Goal: Task Accomplishment & Management: Use online tool/utility

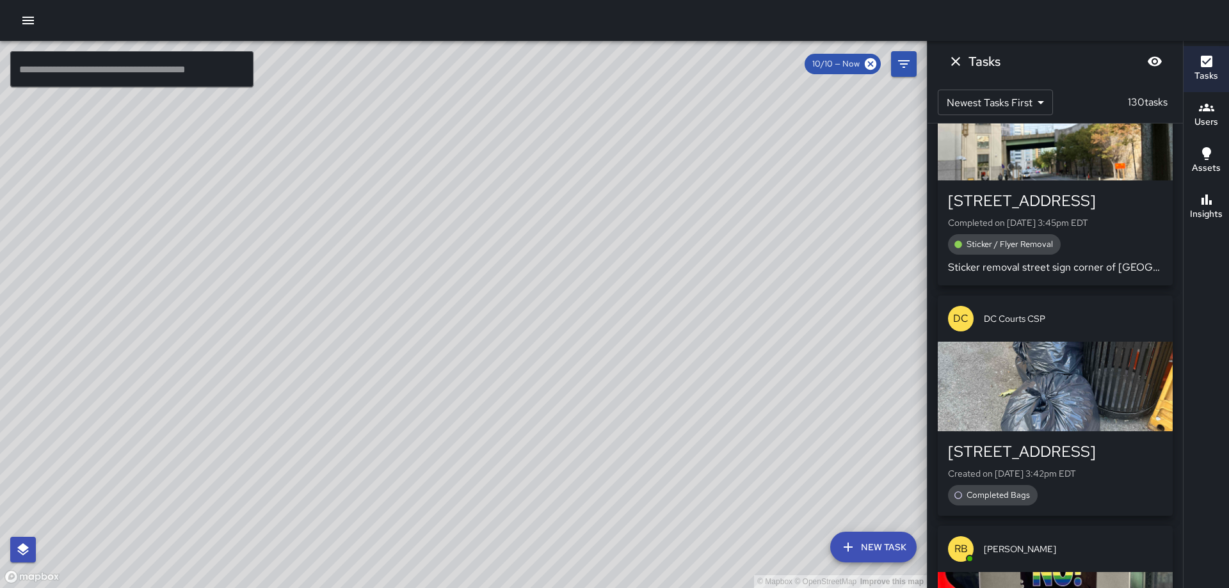
scroll to position [220, 0]
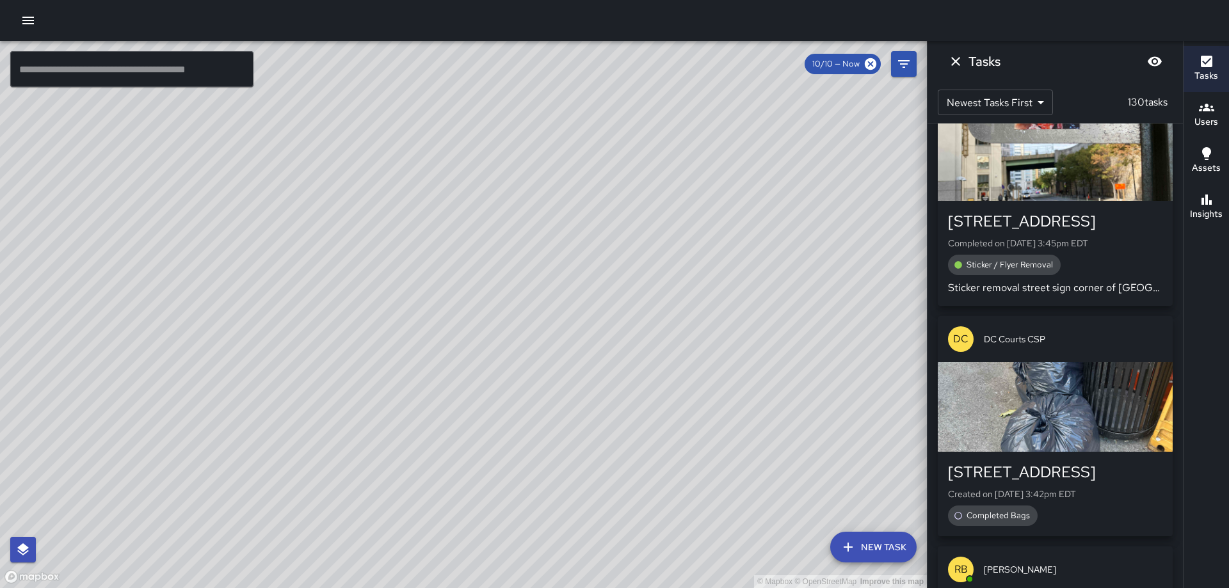
click at [1008, 362] on div "button" at bounding box center [1055, 407] width 235 height 90
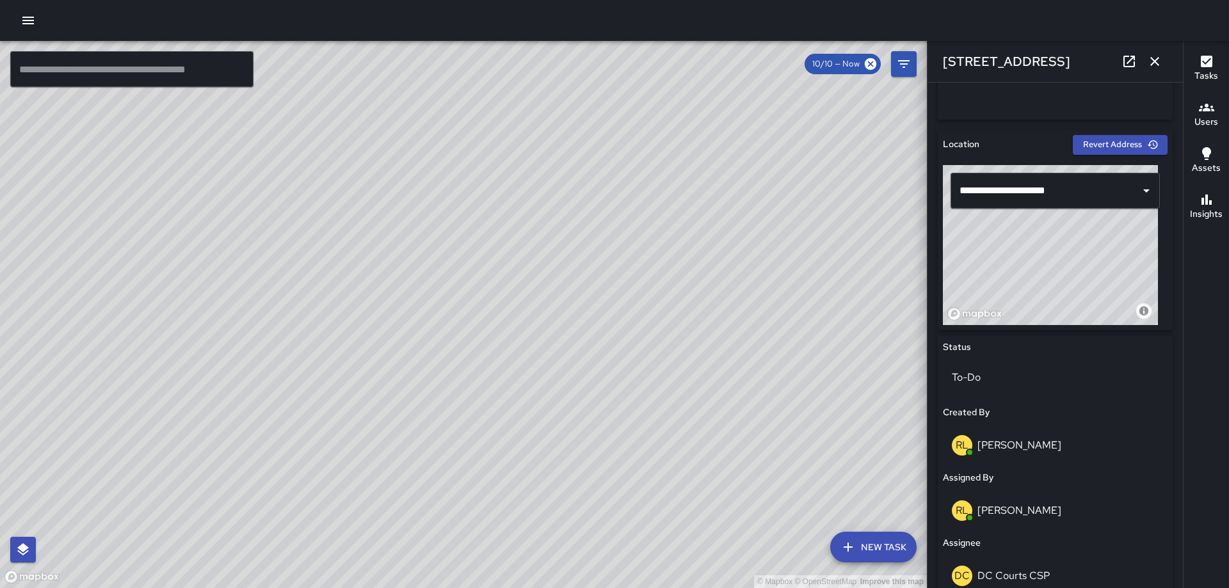
scroll to position [445, 0]
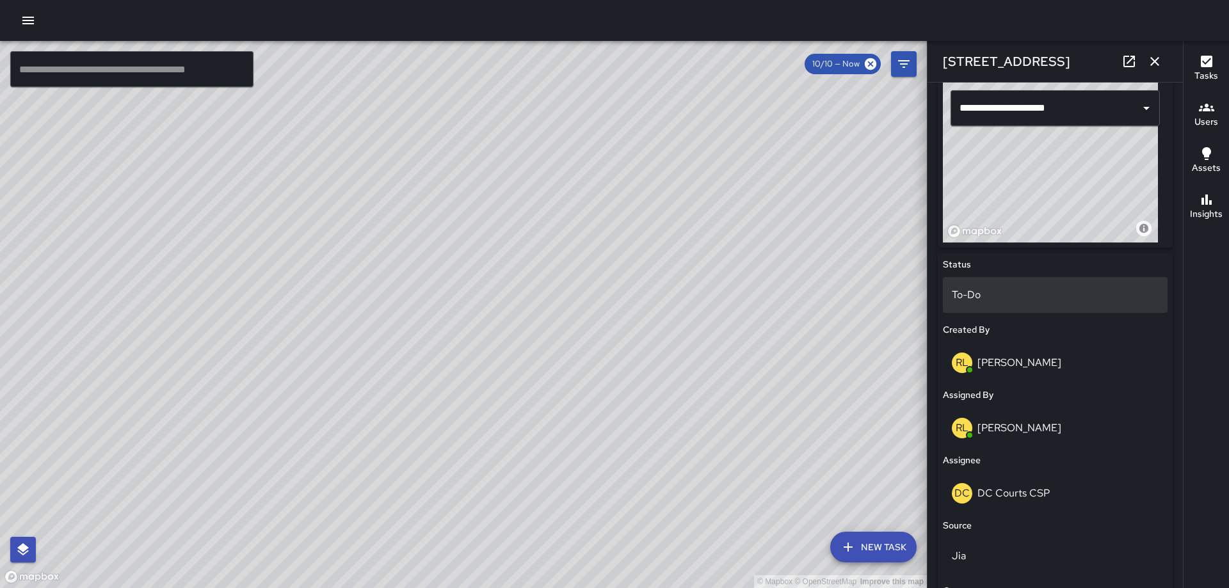
click at [1027, 297] on p "To-Do" at bounding box center [1055, 294] width 207 height 15
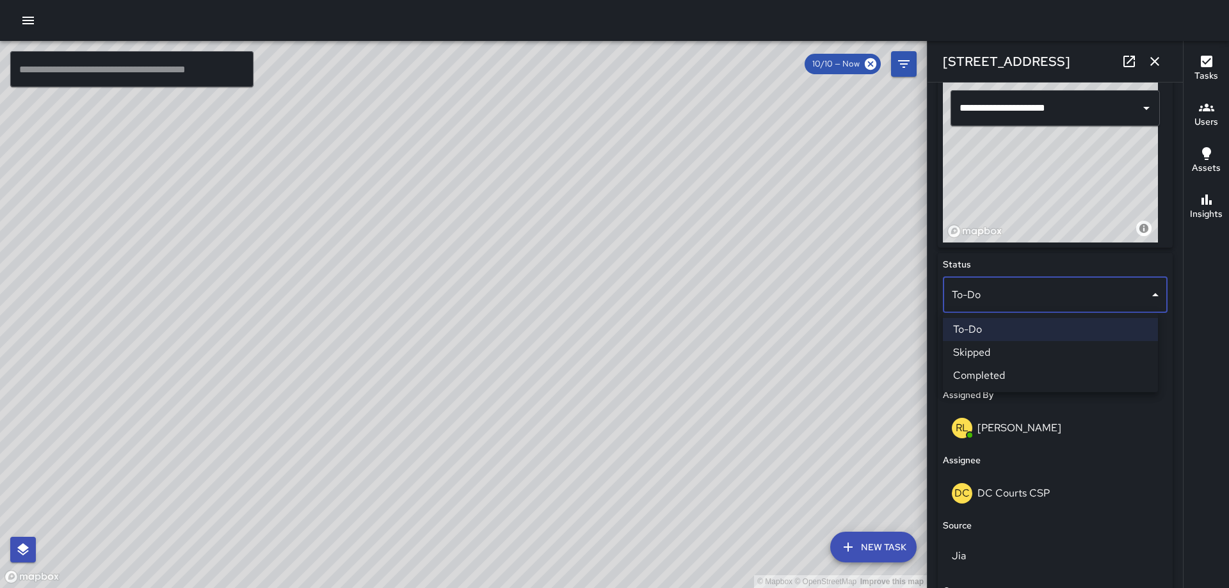
click at [1015, 370] on li "Completed" at bounding box center [1050, 375] width 215 height 23
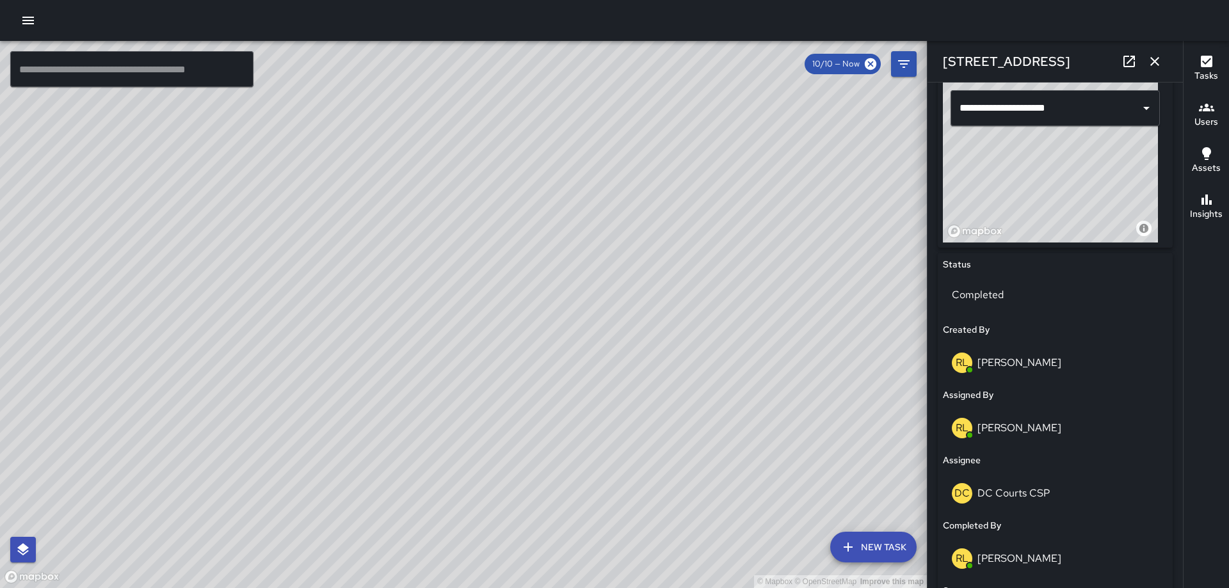
click at [1154, 60] on icon "button" at bounding box center [1155, 61] width 9 height 9
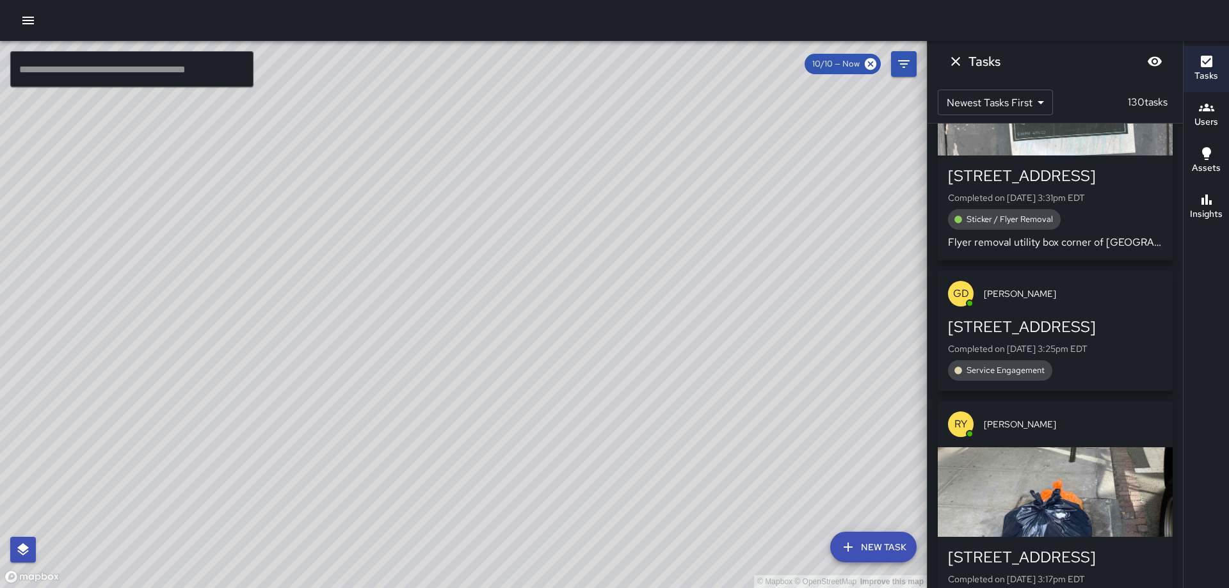
scroll to position [1180, 0]
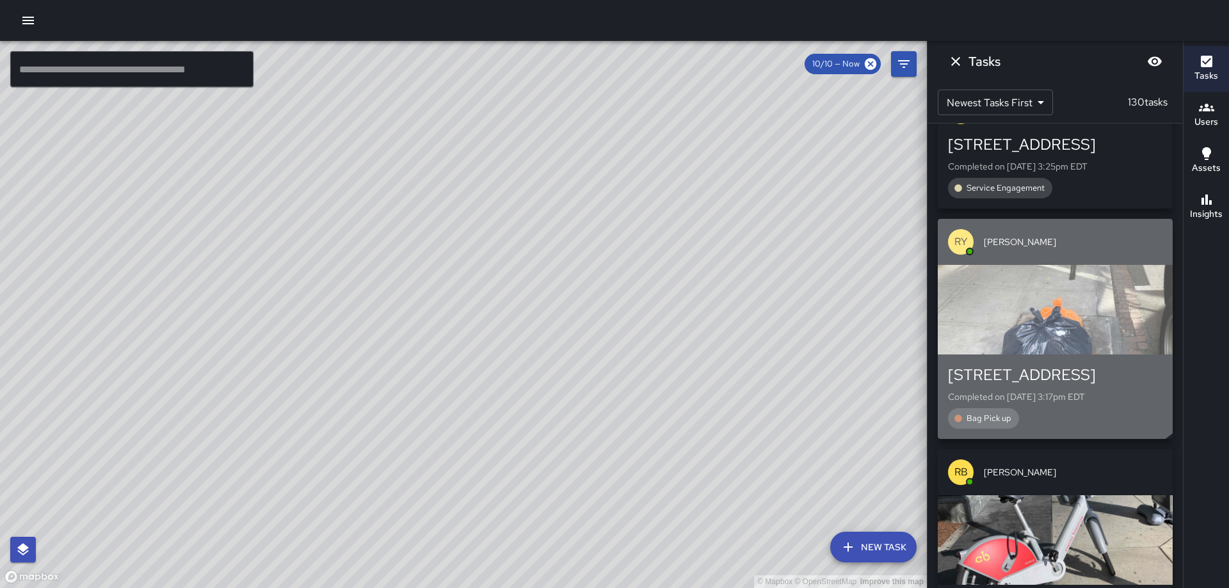
click at [1050, 299] on div "button" at bounding box center [1055, 310] width 235 height 90
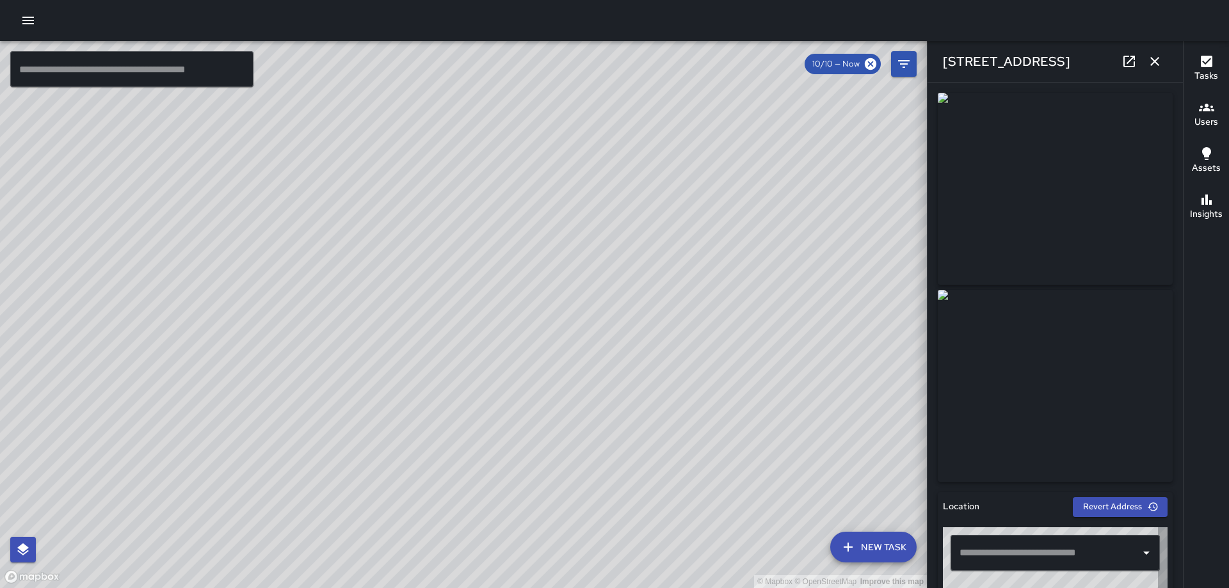
type input "**********"
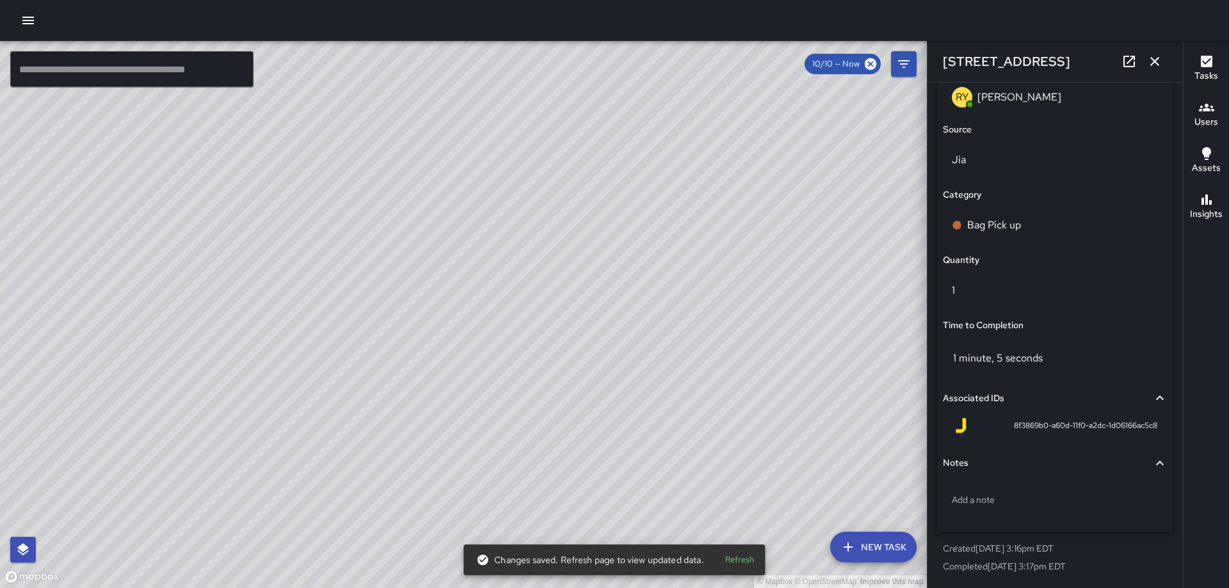
scroll to position [1431, 0]
click at [1068, 507] on div "Add a note" at bounding box center [1055, 499] width 225 height 33
type textarea "**********"
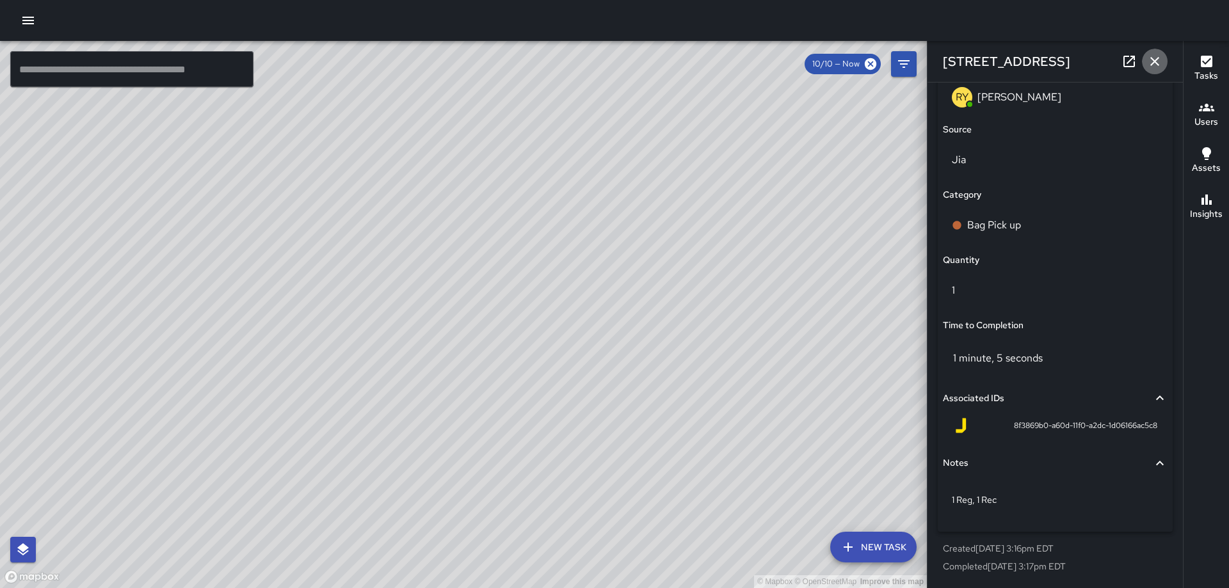
click at [1158, 59] on icon "button" at bounding box center [1155, 61] width 9 height 9
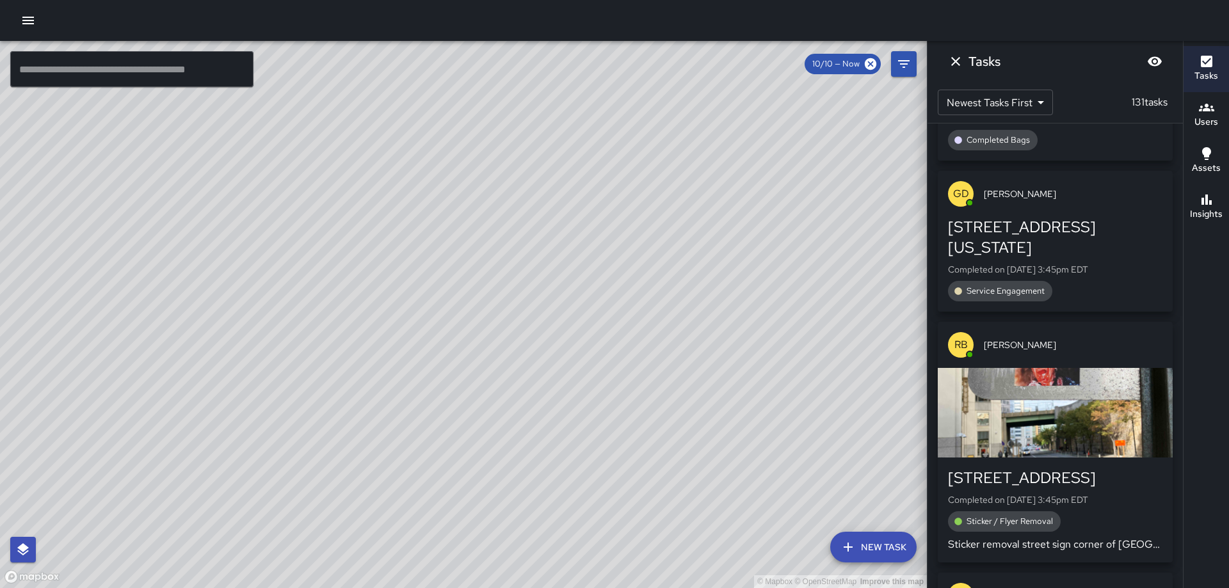
scroll to position [0, 0]
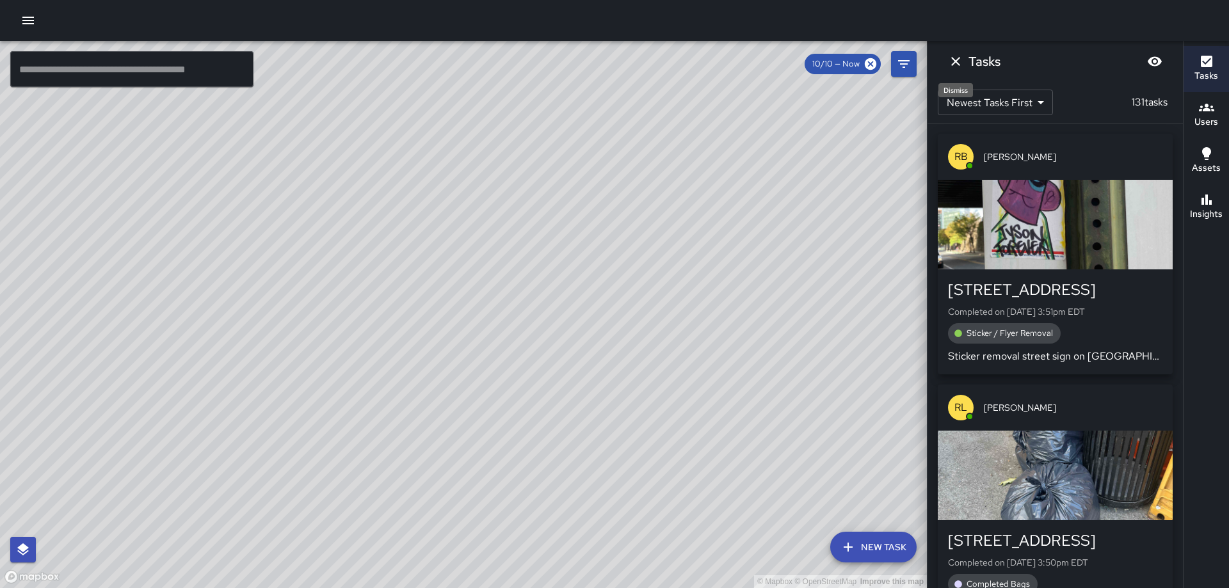
click at [953, 63] on icon "Dismiss" at bounding box center [955, 61] width 9 height 9
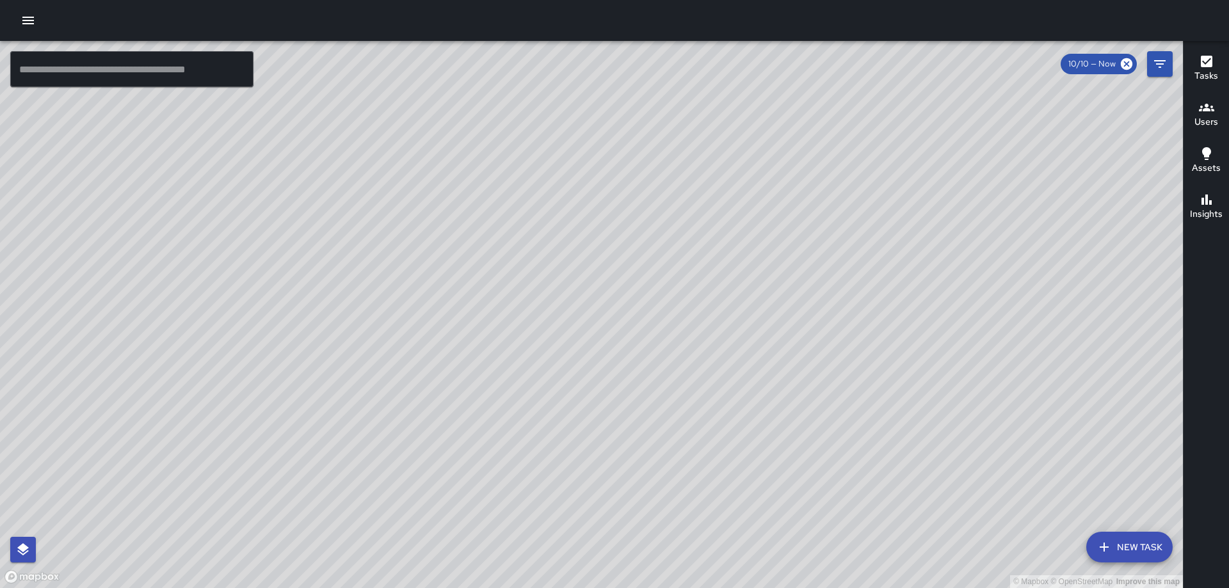
drag, startPoint x: 488, startPoint y: 154, endPoint x: 432, endPoint y: 335, distance: 189.8
click at [435, 356] on div "© Mapbox © OpenStreetMap Improve this map" at bounding box center [591, 314] width 1183 height 547
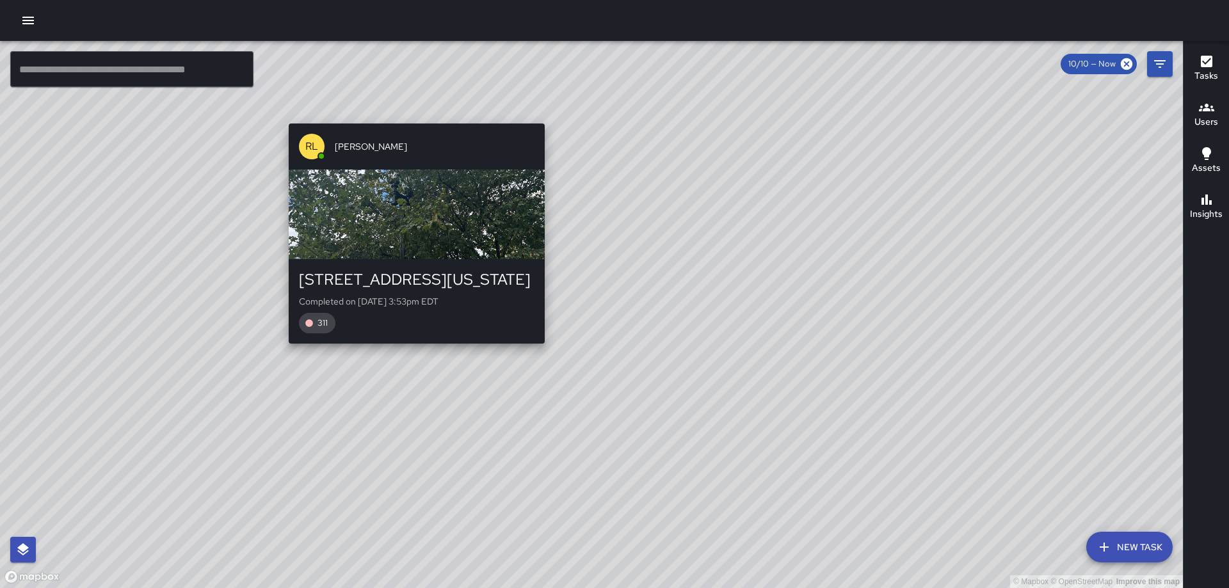
click at [410, 115] on div "© Mapbox © OpenStreetMap Improve this map [PERSON_NAME] [STREET_ADDRESS][US_STA…" at bounding box center [591, 314] width 1183 height 547
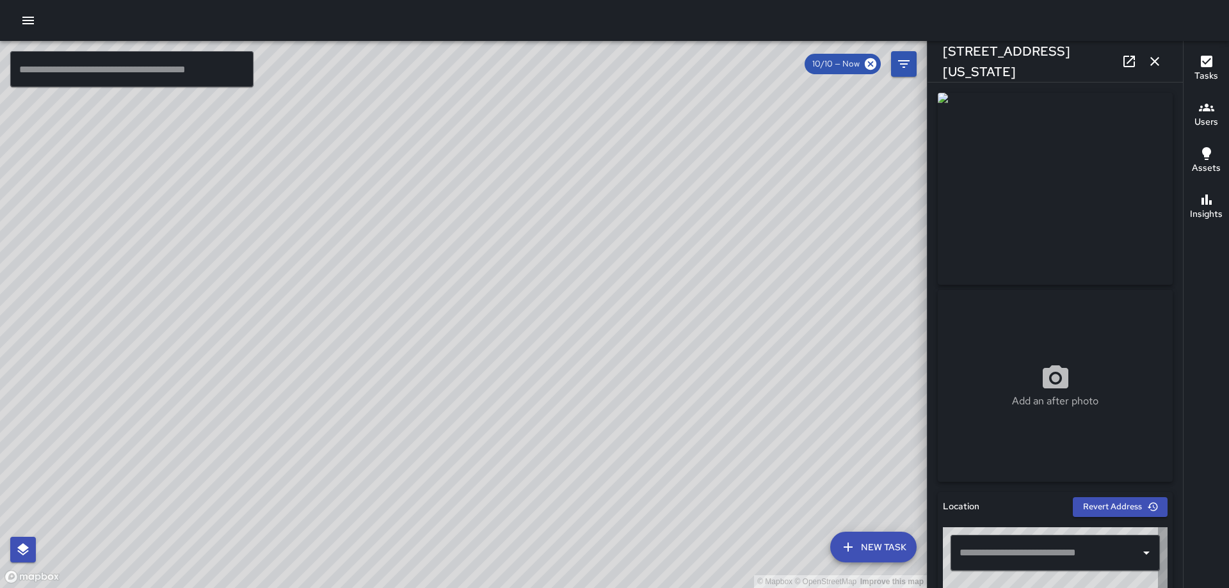
type input "**********"
click at [1129, 54] on icon at bounding box center [1129, 61] width 15 height 15
click at [1156, 58] on icon "button" at bounding box center [1154, 61] width 15 height 15
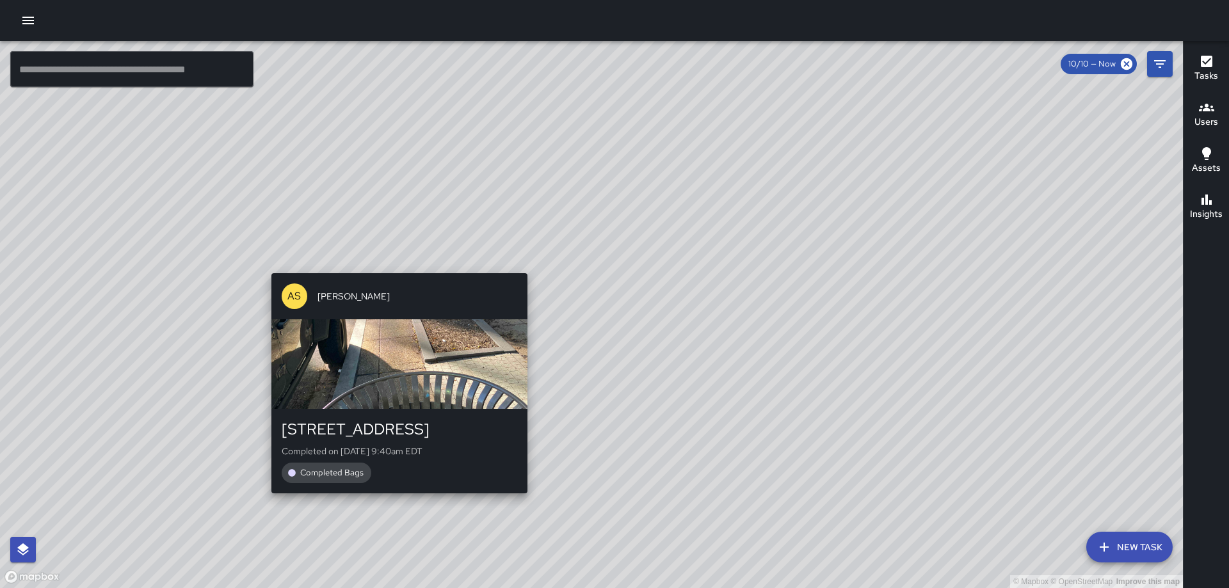
click at [397, 265] on div "© Mapbox © OpenStreetMap Improve this map AS [PERSON_NAME] [STREET_ADDRESS] Com…" at bounding box center [591, 314] width 1183 height 547
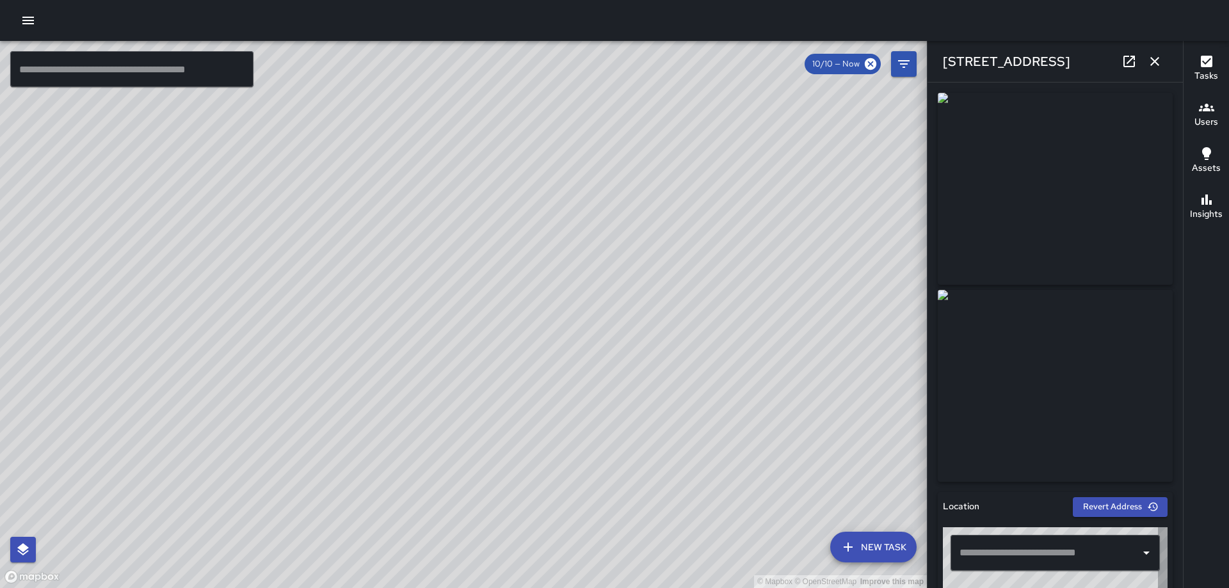
type input "**********"
click at [1153, 61] on icon "button" at bounding box center [1154, 61] width 15 height 15
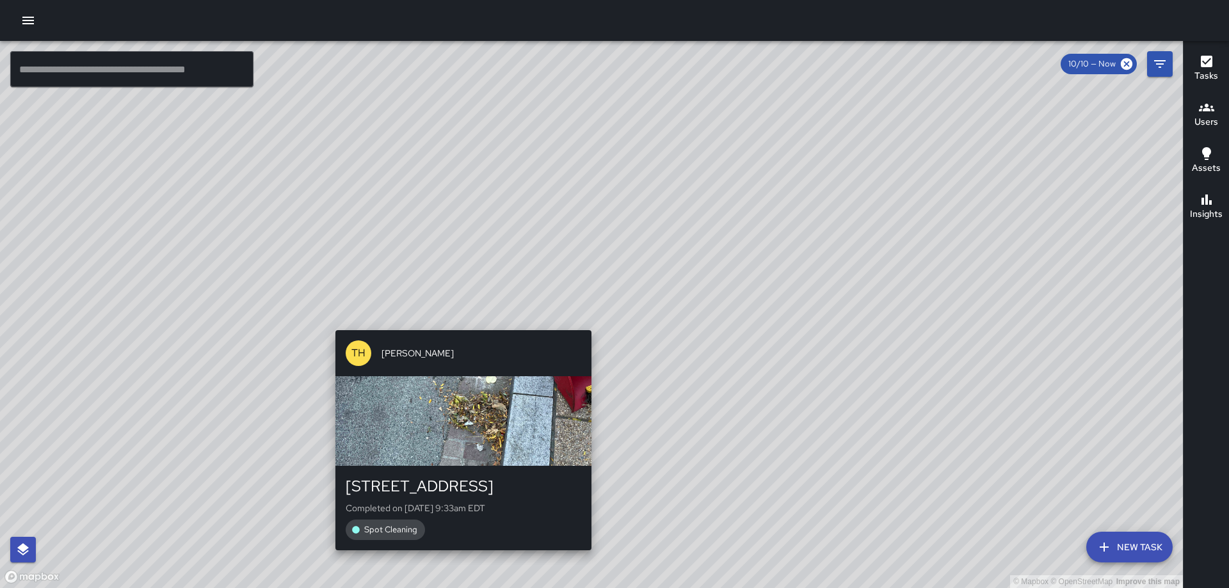
click at [585, 555] on div "[GEOGRAPHIC_DATA][PERSON_NAME] [STREET_ADDRESS] Completed on [DATE] 9:33am EDT …" at bounding box center [463, 440] width 266 height 230
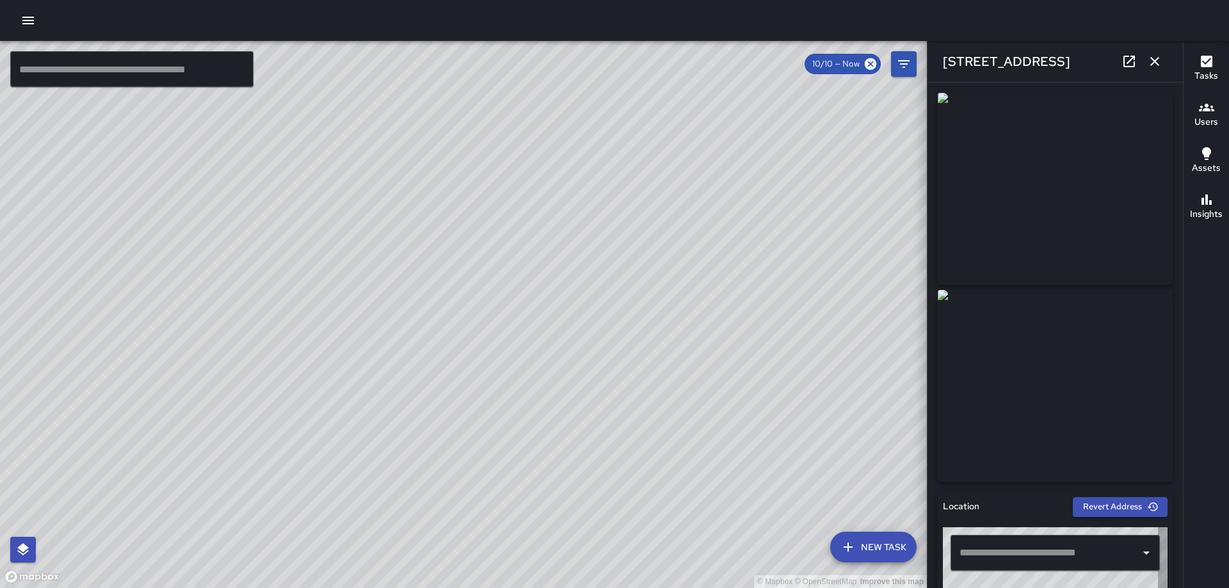
type input "**********"
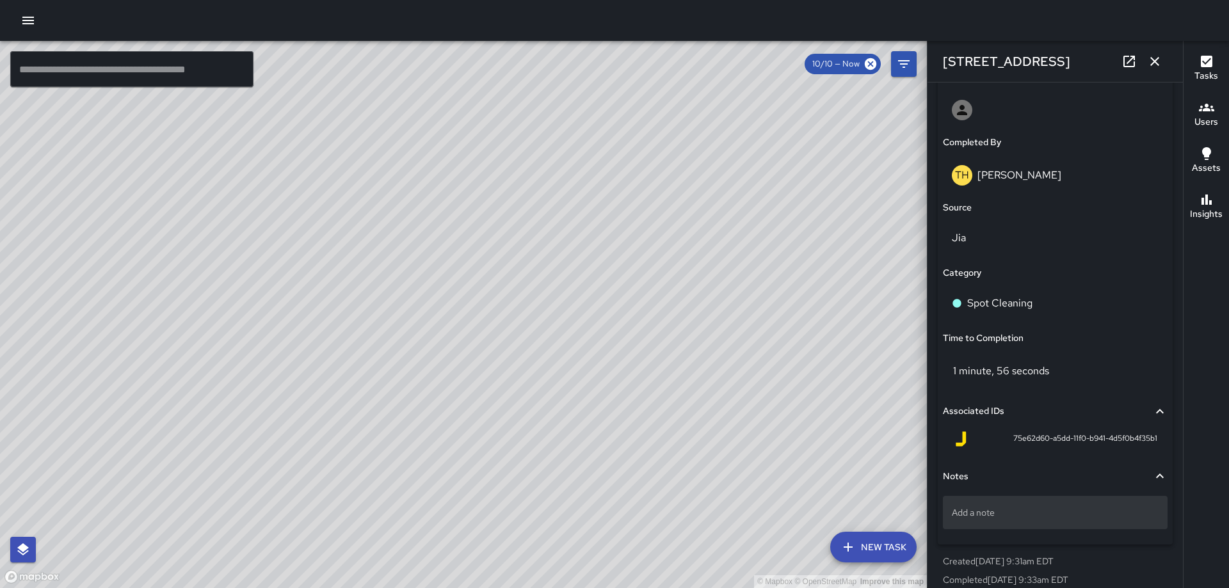
scroll to position [777, 0]
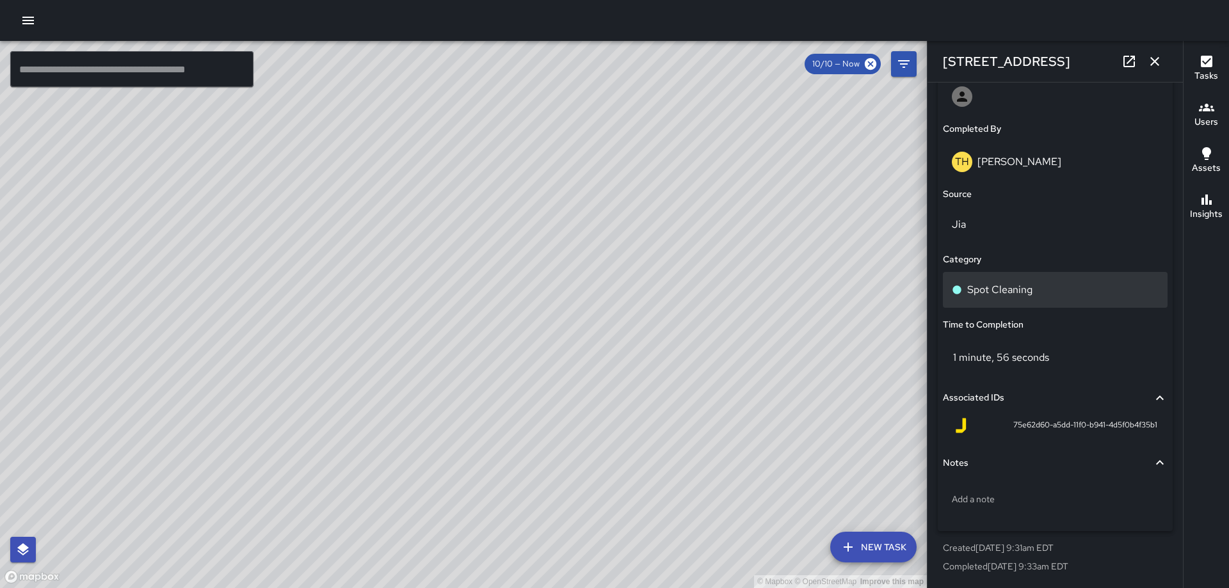
click at [1012, 292] on p "Spot Cleaning" at bounding box center [999, 289] width 65 height 15
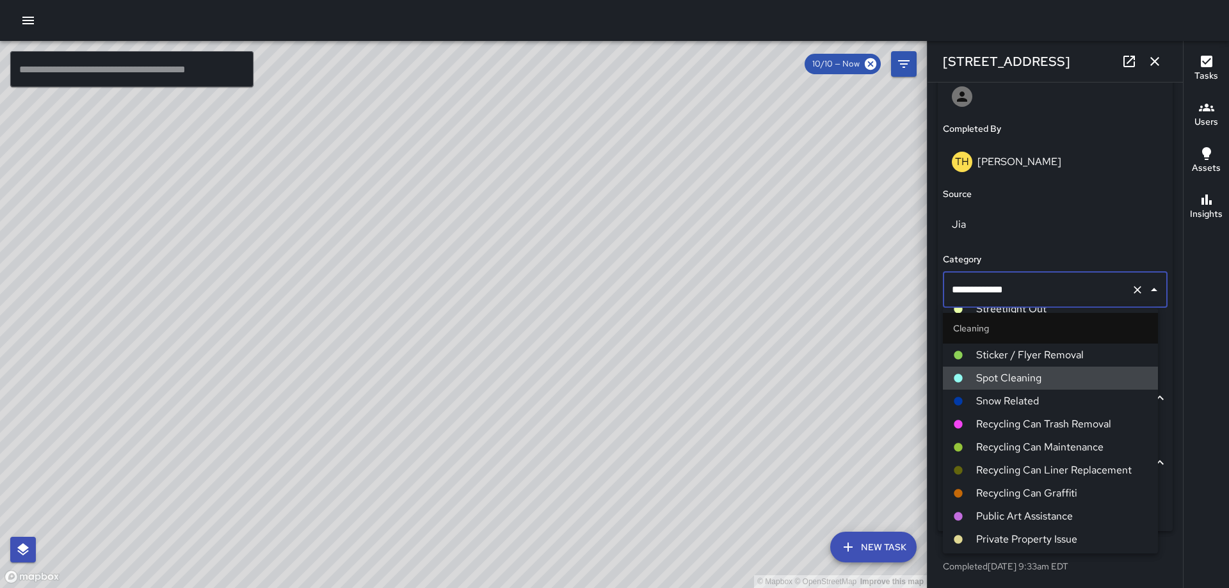
scroll to position [320, 0]
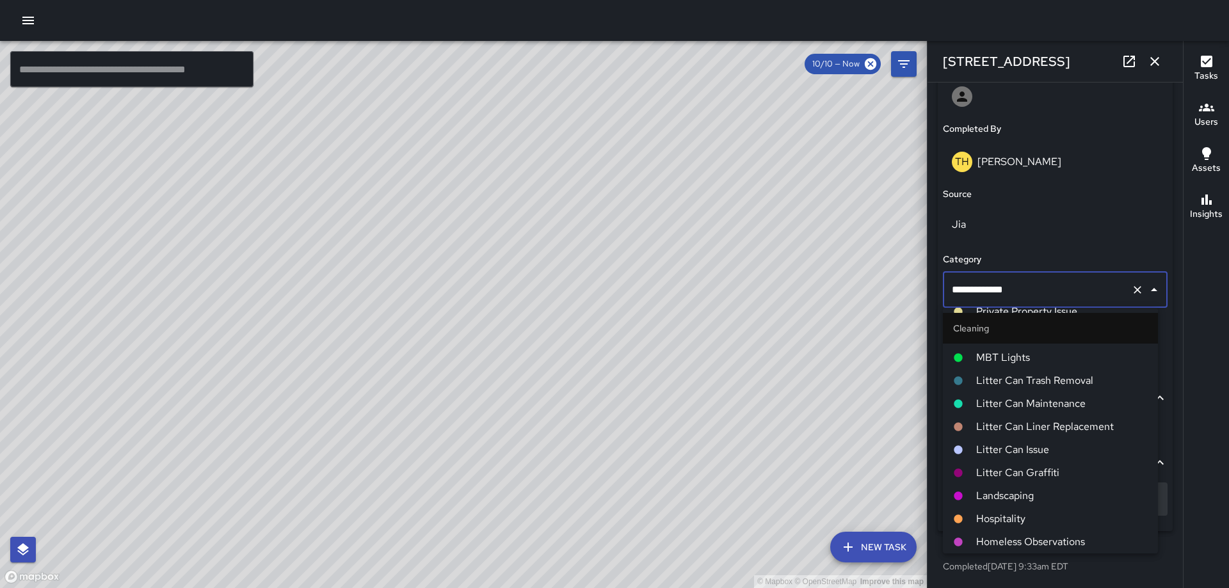
click at [1008, 492] on span "Landscaping" at bounding box center [1062, 496] width 172 height 15
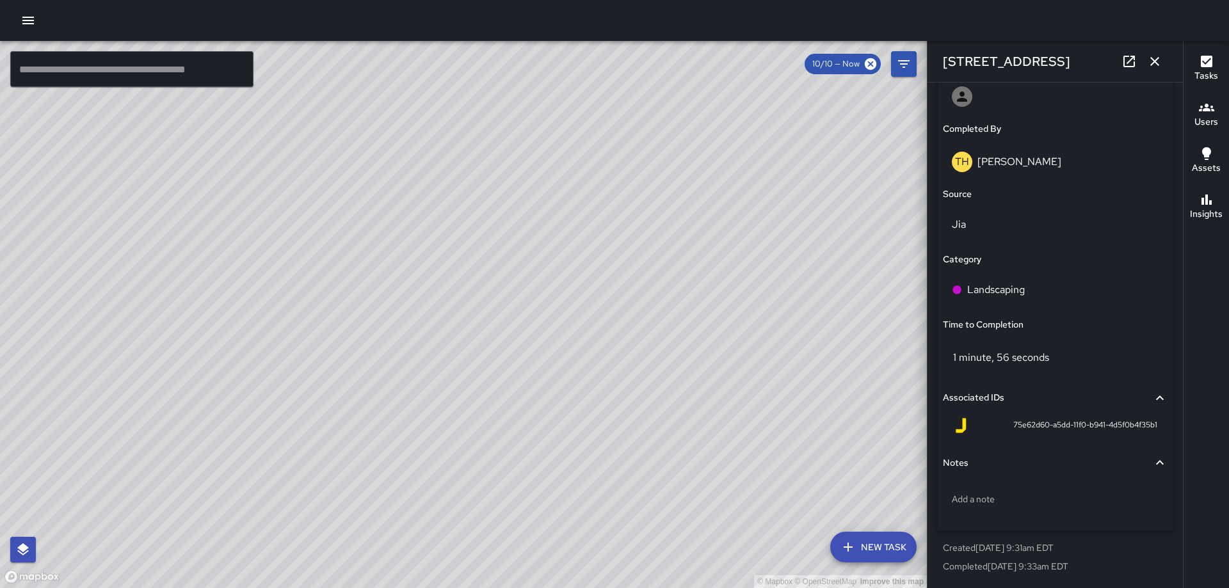
click at [1161, 58] on icon "button" at bounding box center [1154, 61] width 15 height 15
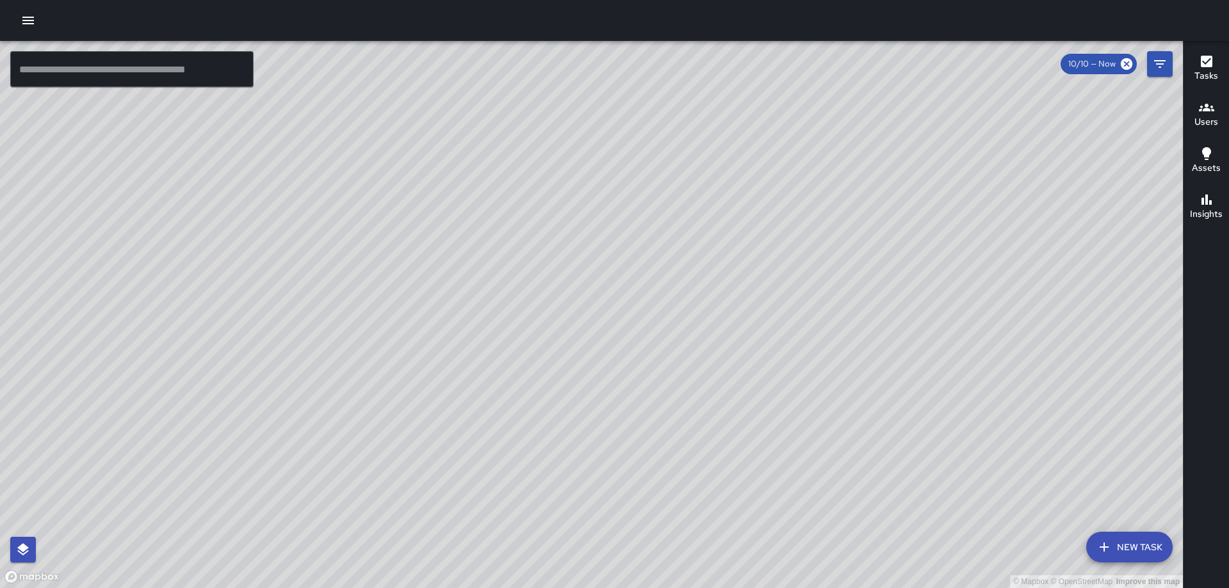
click at [587, 325] on div "© Mapbox © OpenStreetMap Improve this map [GEOGRAPHIC_DATA][PERSON_NAME] [STREE…" at bounding box center [591, 314] width 1183 height 547
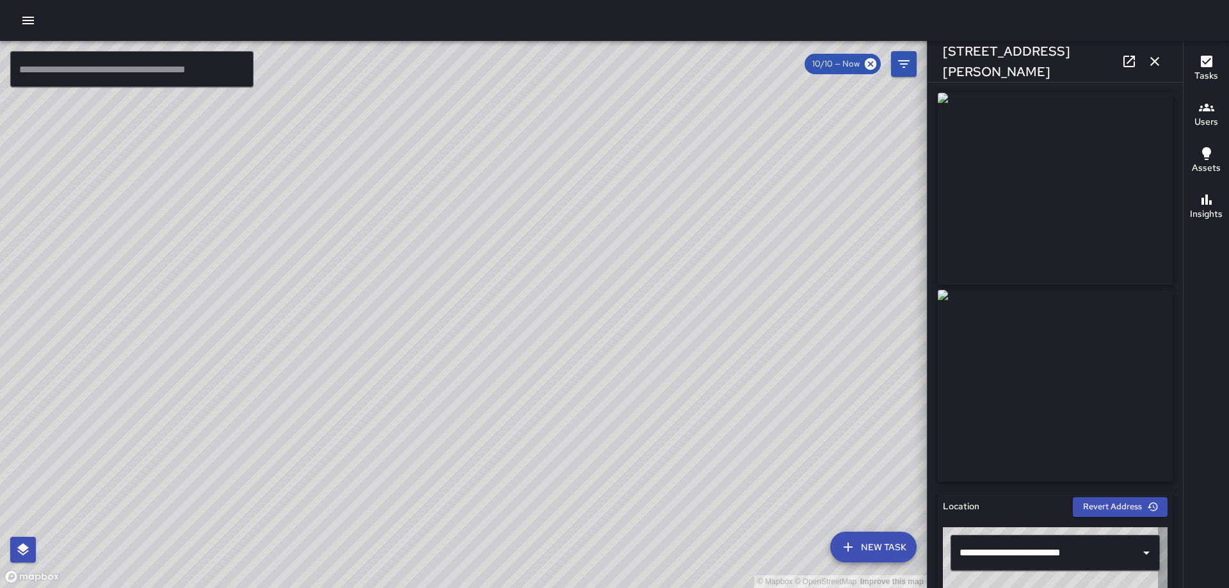
type input "**********"
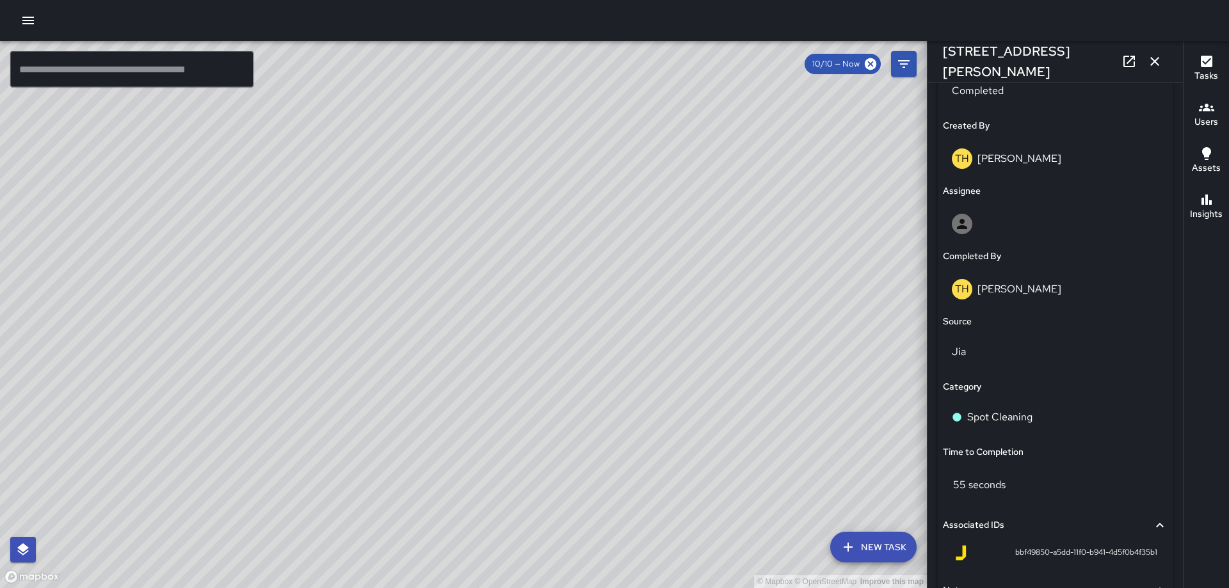
scroll to position [647, 0]
click at [1024, 412] on p "Spot Cleaning" at bounding box center [999, 419] width 65 height 15
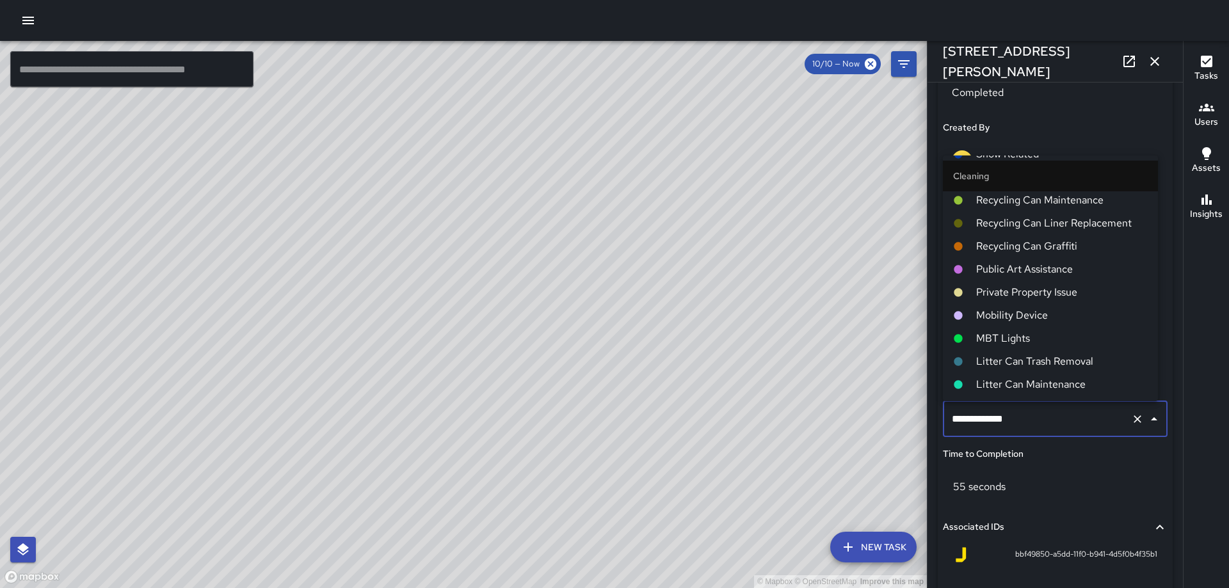
scroll to position [384, 0]
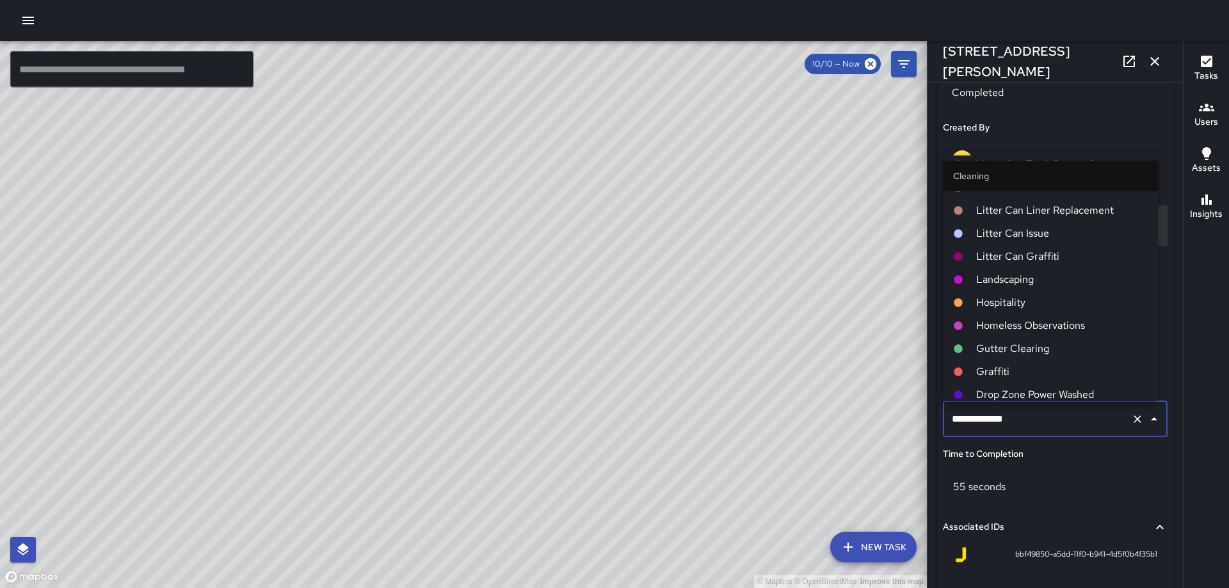
drag, startPoint x: 1014, startPoint y: 279, endPoint x: 1037, endPoint y: 240, distance: 45.1
click at [1014, 278] on span "Landscaping" at bounding box center [1062, 279] width 172 height 15
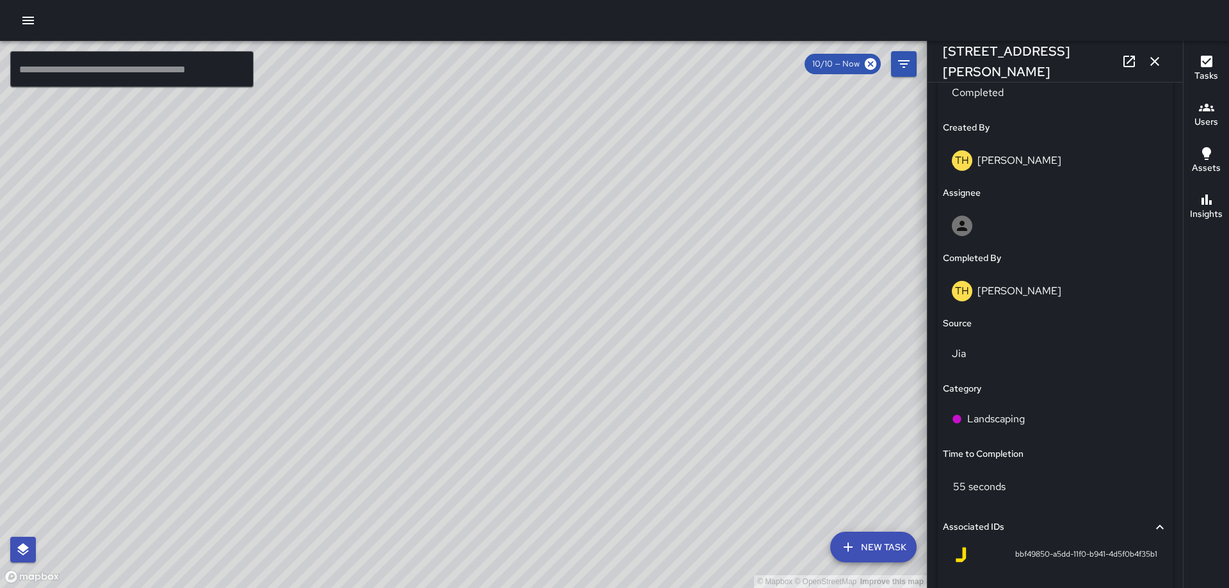
click at [1143, 58] on button "button" at bounding box center [1155, 62] width 26 height 26
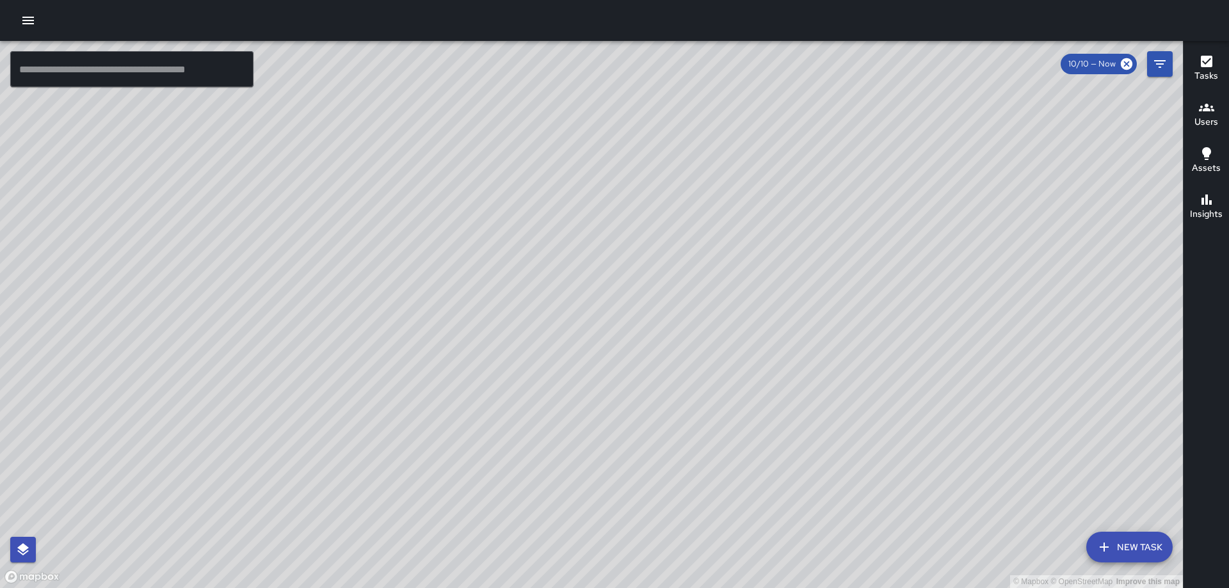
click at [593, 318] on div "© Mapbox © OpenStreetMap Improve this map [GEOGRAPHIC_DATA][PERSON_NAME] [STREE…" at bounding box center [591, 314] width 1183 height 547
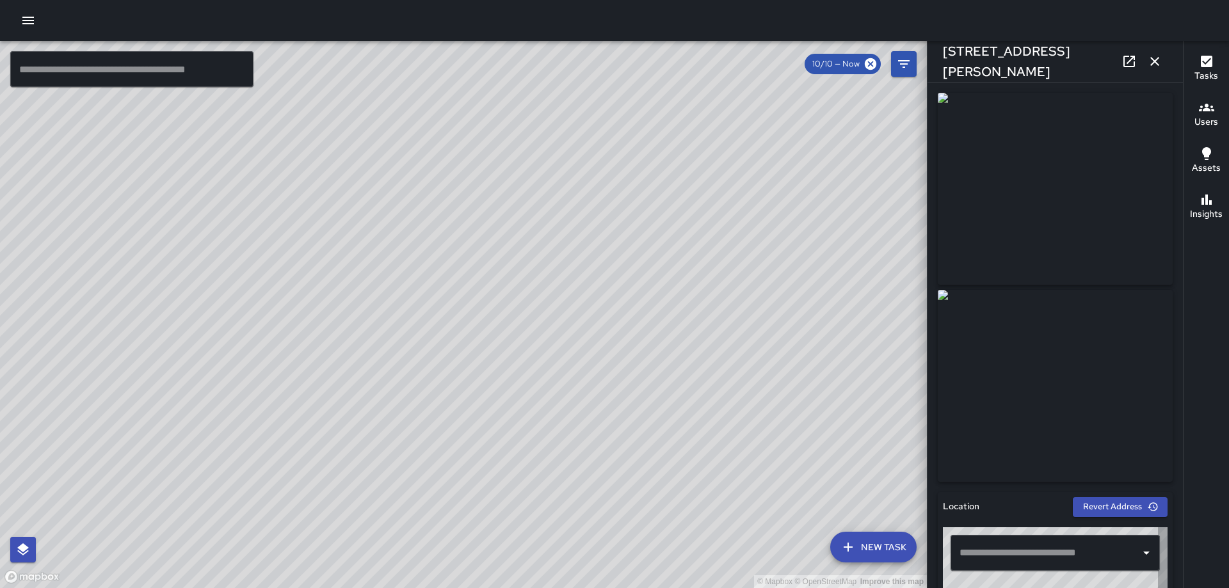
type input "**********"
click at [1152, 59] on icon "button" at bounding box center [1155, 61] width 9 height 9
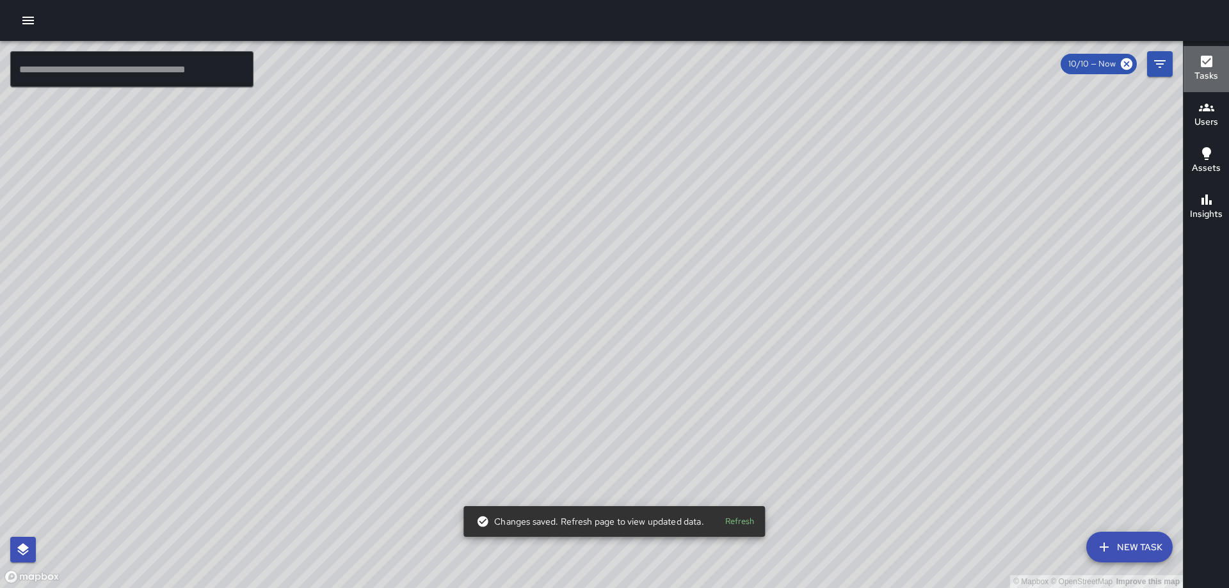
click at [1202, 55] on icon "button" at bounding box center [1206, 61] width 15 height 15
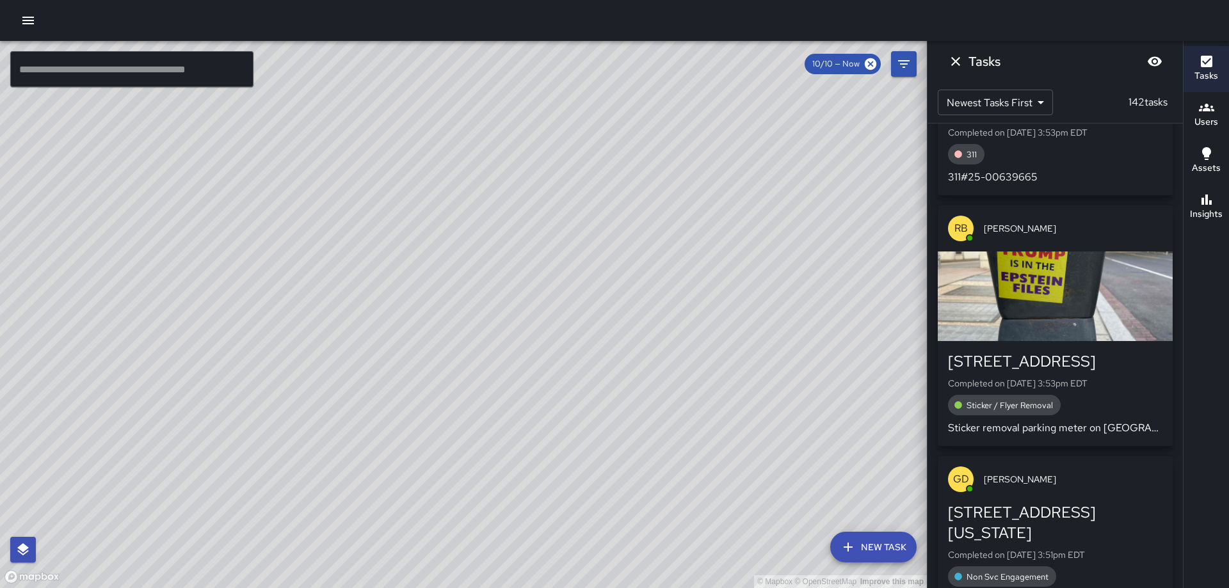
scroll to position [1537, 0]
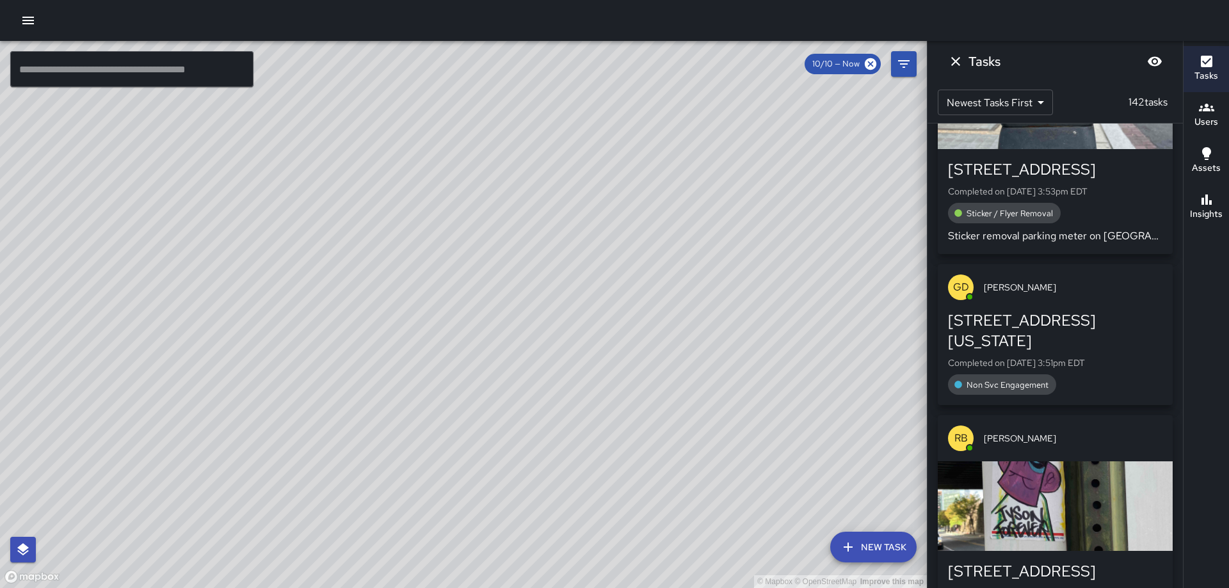
click at [963, 74] on div "Tasks" at bounding box center [1055, 61] width 255 height 41
click at [954, 63] on icon "Dismiss" at bounding box center [955, 61] width 9 height 9
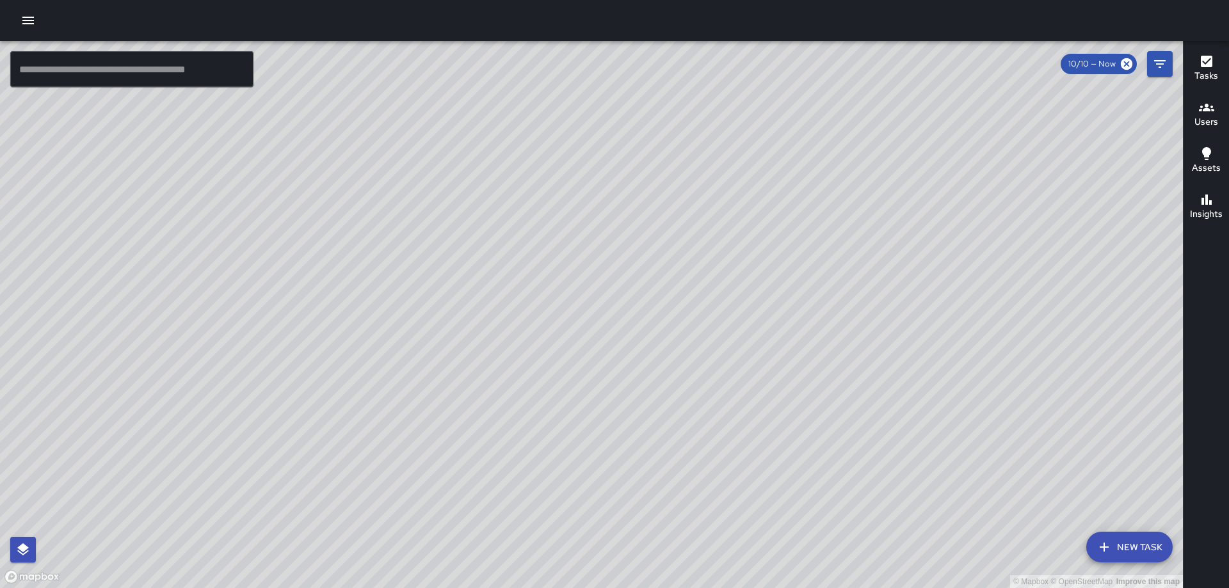
drag, startPoint x: 786, startPoint y: 323, endPoint x: 668, endPoint y: 355, distance: 122.3
click at [668, 358] on div "© Mapbox © OpenStreetMap Improve this map" at bounding box center [591, 314] width 1183 height 547
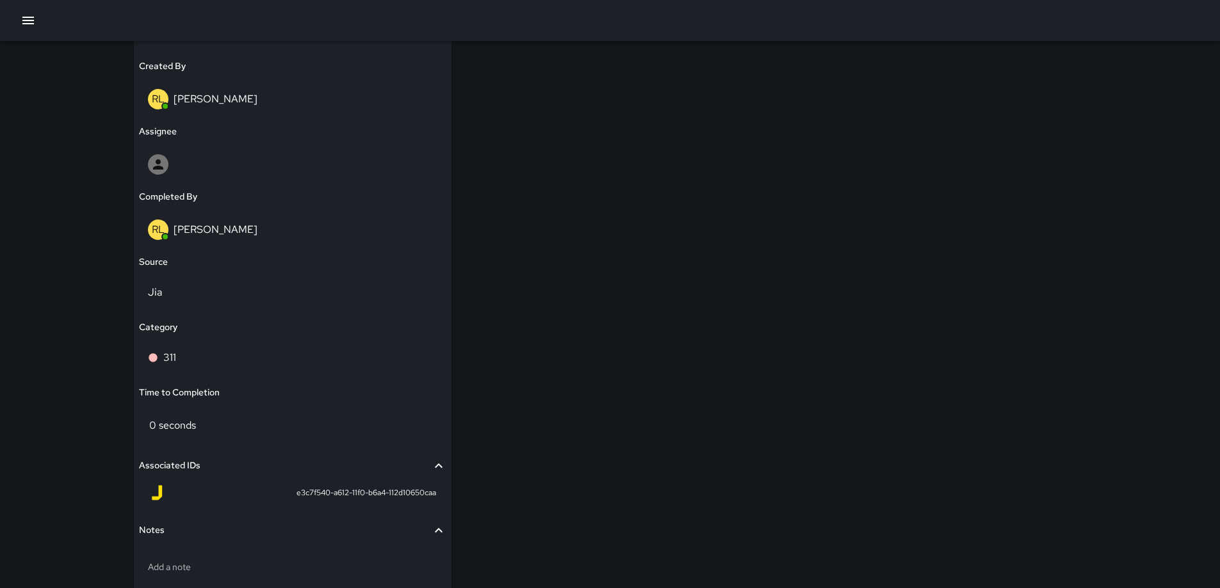
scroll to position [793, 0]
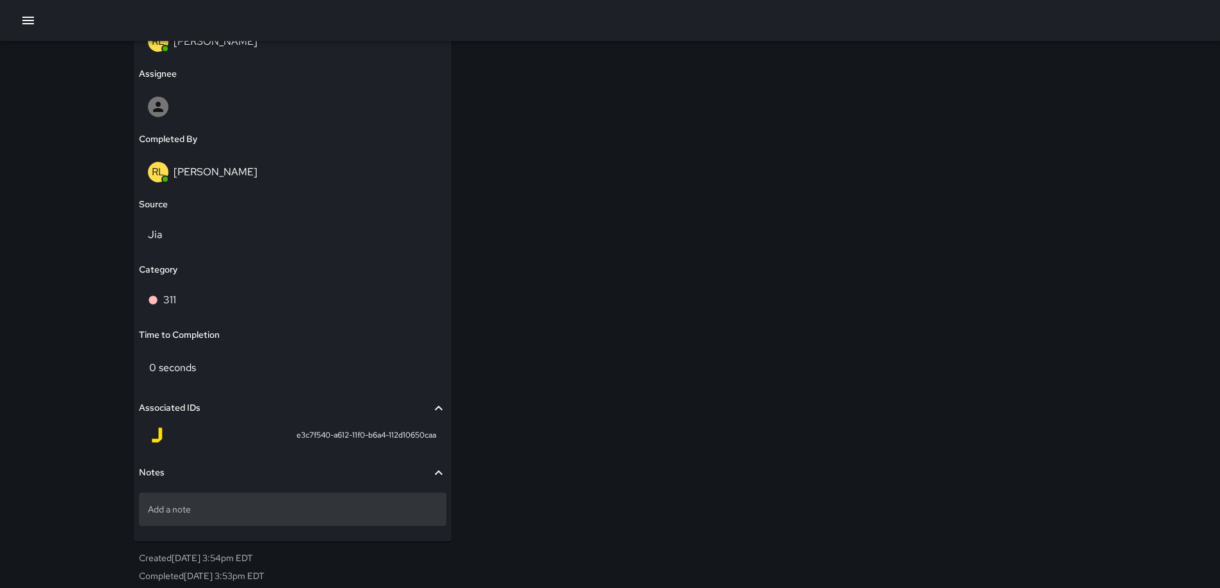
click at [214, 517] on div "Add a note" at bounding box center [292, 509] width 307 height 33
type textarea "**********"
click at [257, 514] on p "311#25-006" at bounding box center [292, 509] width 289 height 13
type textarea "**********"
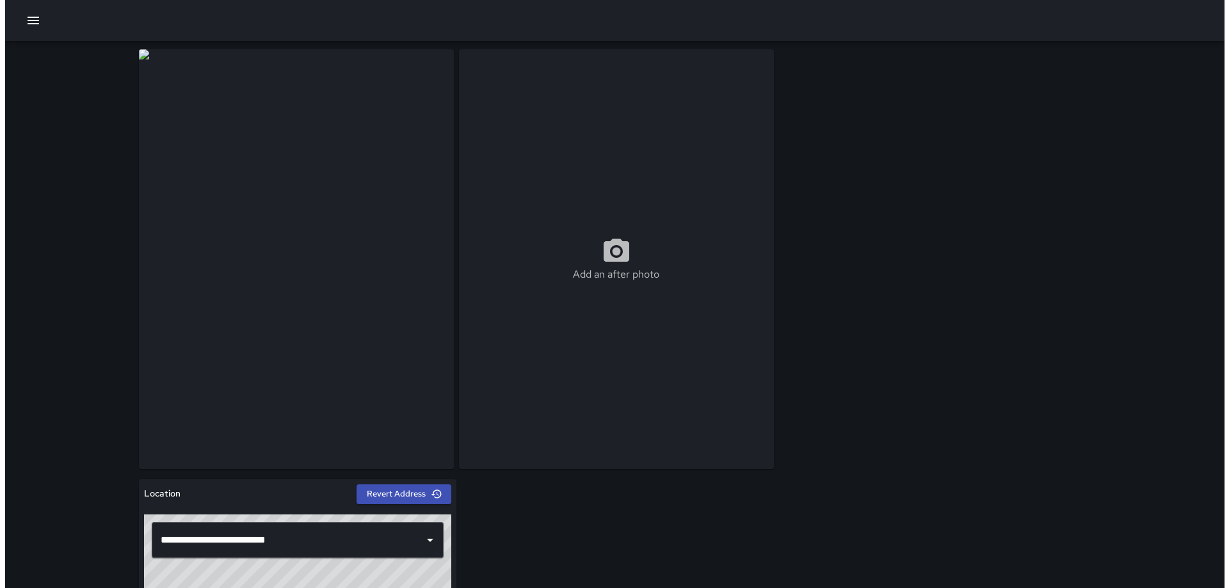
scroll to position [0, 0]
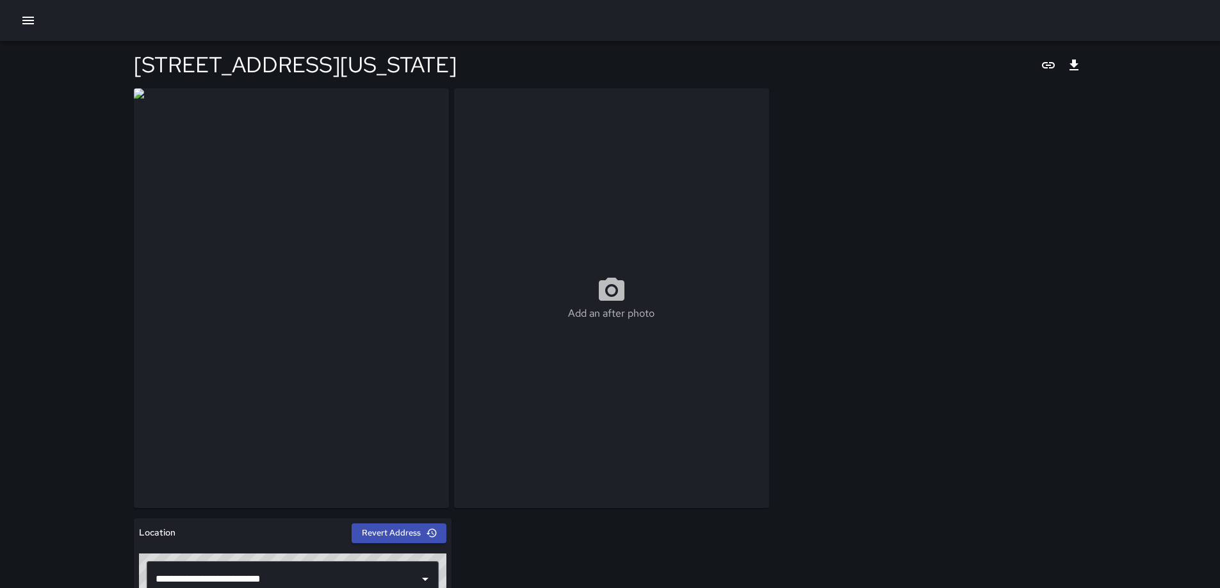
click at [19, 19] on button "button" at bounding box center [28, 21] width 26 height 26
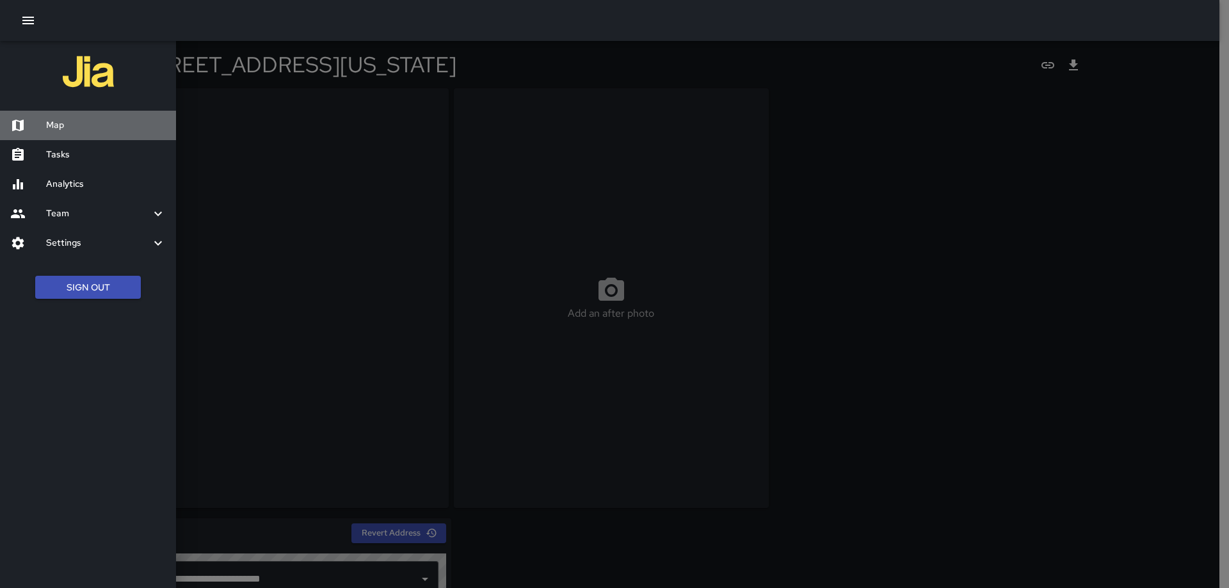
click at [59, 122] on h6 "Map" at bounding box center [106, 125] width 120 height 14
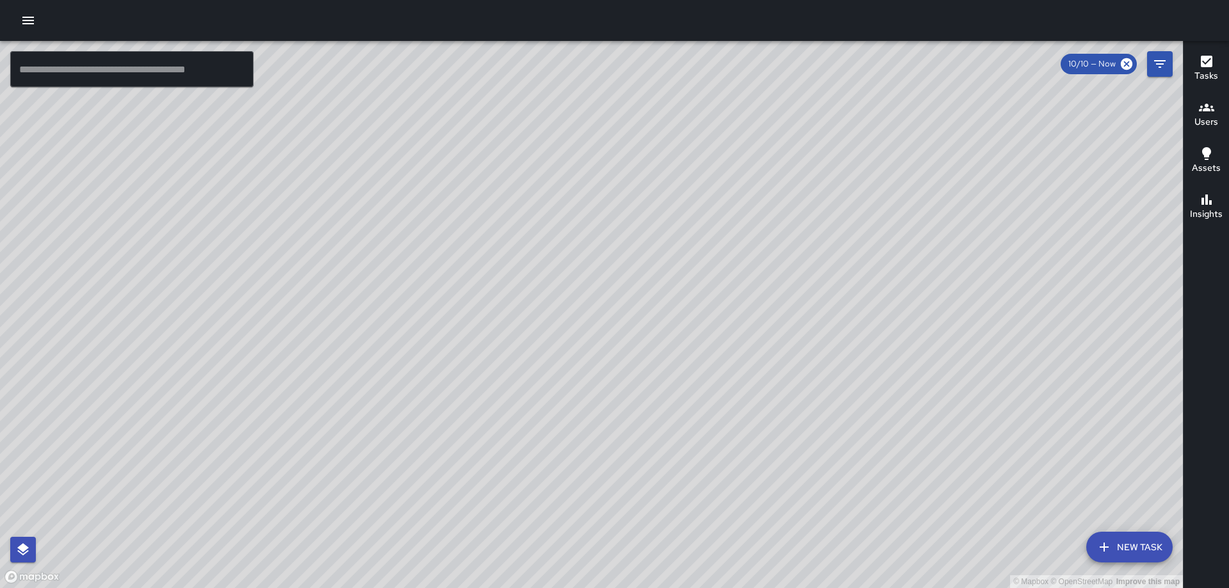
click at [1194, 63] on button "Tasks" at bounding box center [1206, 69] width 45 height 46
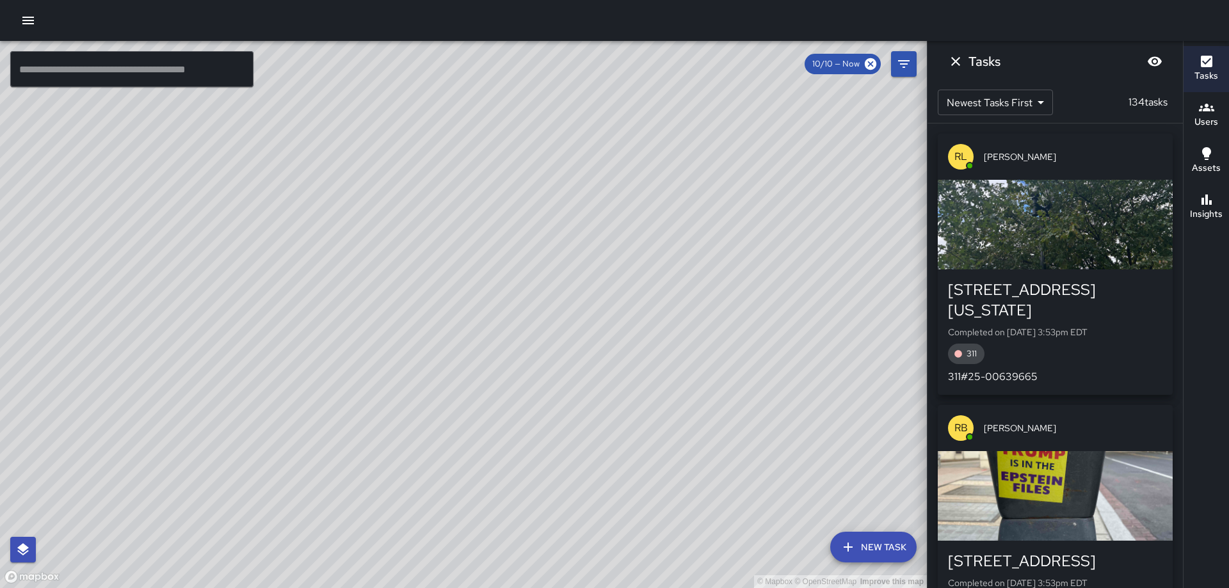
click at [955, 63] on icon "Dismiss" at bounding box center [955, 61] width 15 height 15
